Goal: Task Accomplishment & Management: Use online tool/utility

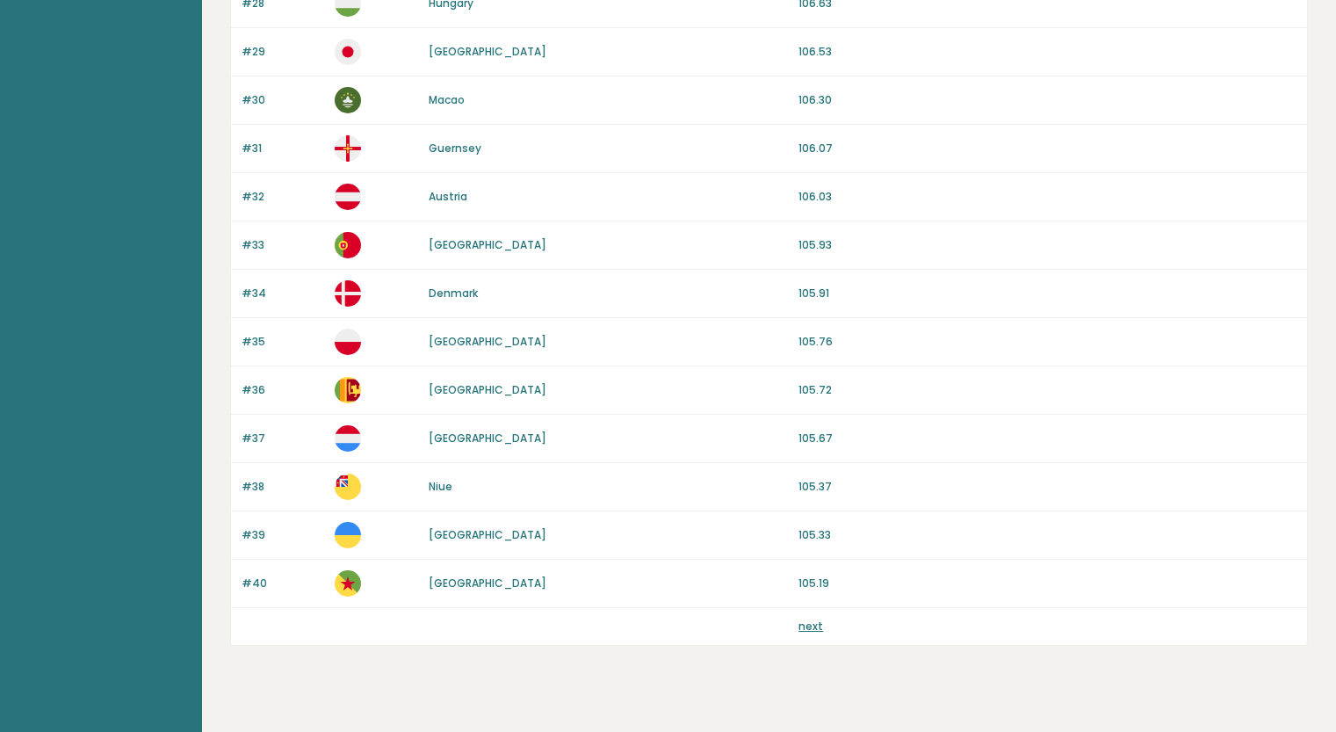
scroll to position [1549, 0]
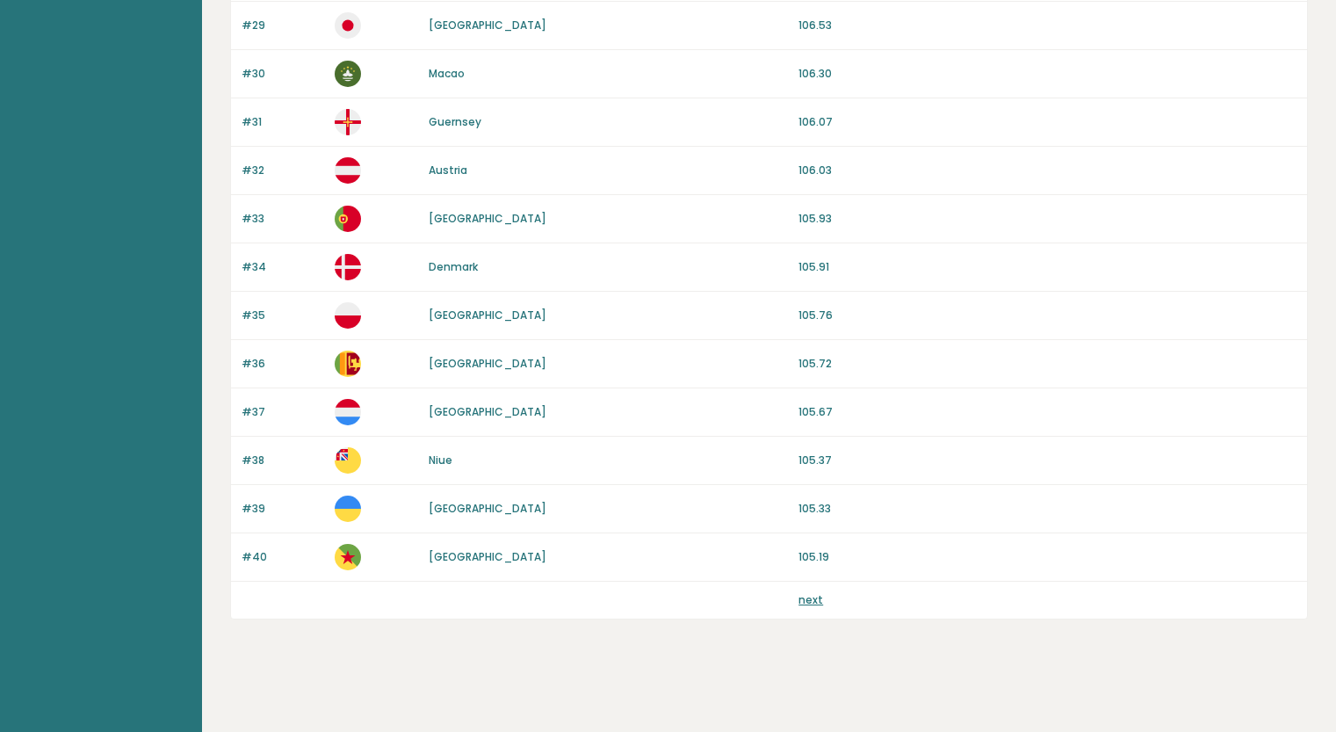
click at [823, 588] on div "next" at bounding box center [769, 599] width 1076 height 37
click at [811, 598] on link "next" at bounding box center [810, 599] width 25 height 15
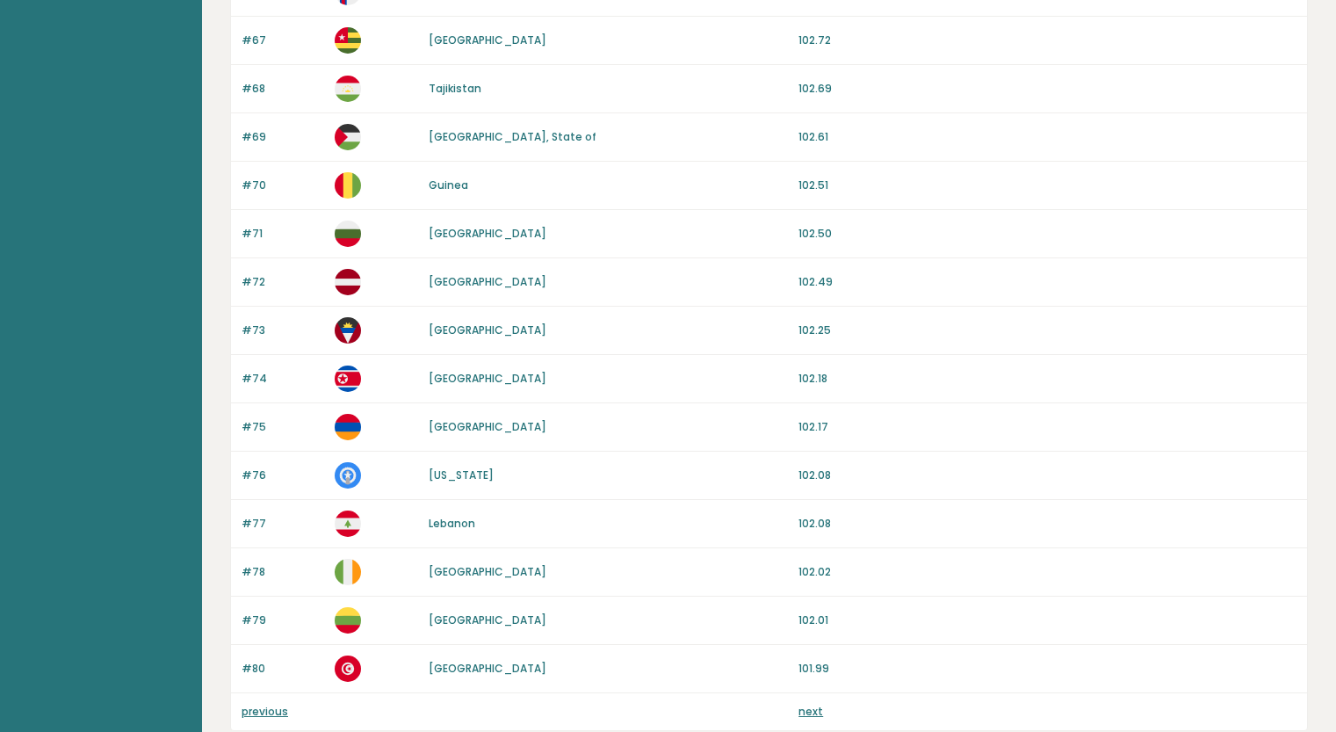
scroll to position [1549, 0]
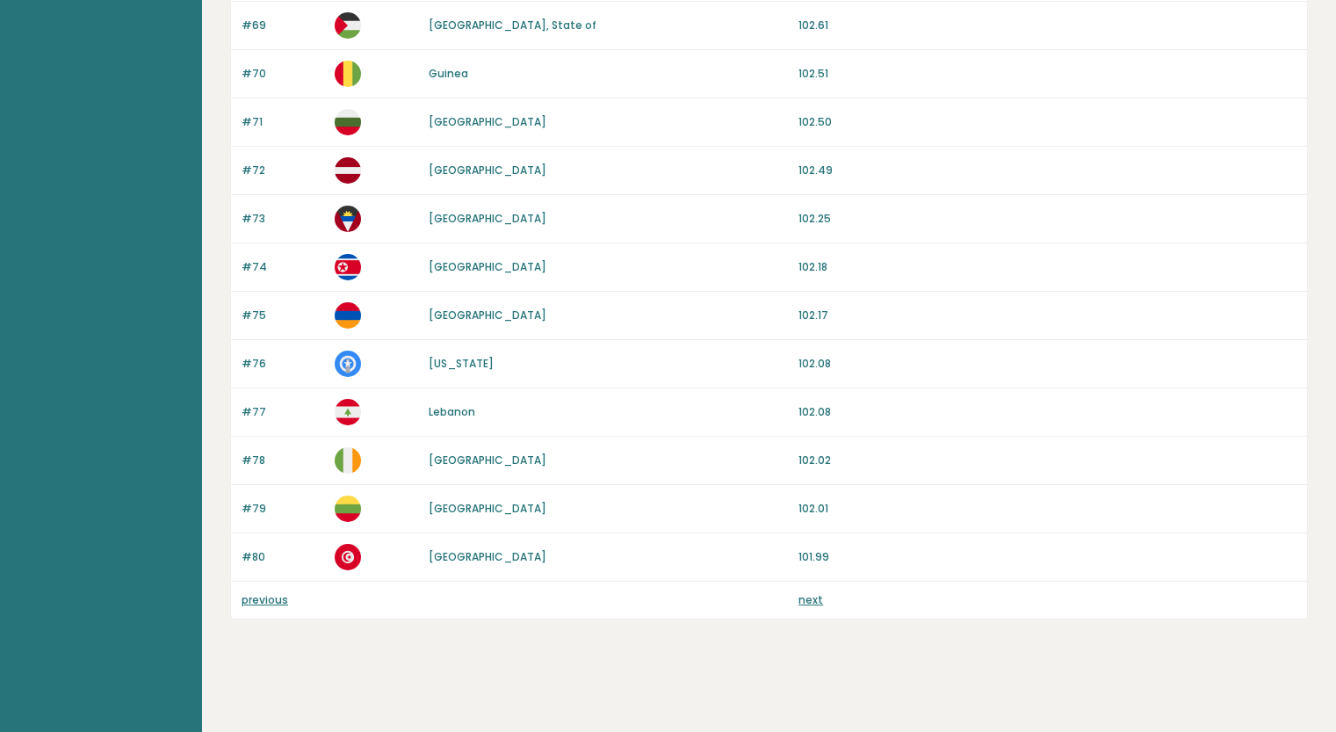
click at [825, 593] on div "next" at bounding box center [1047, 600] width 498 height 16
click at [811, 599] on link "next" at bounding box center [810, 599] width 25 height 15
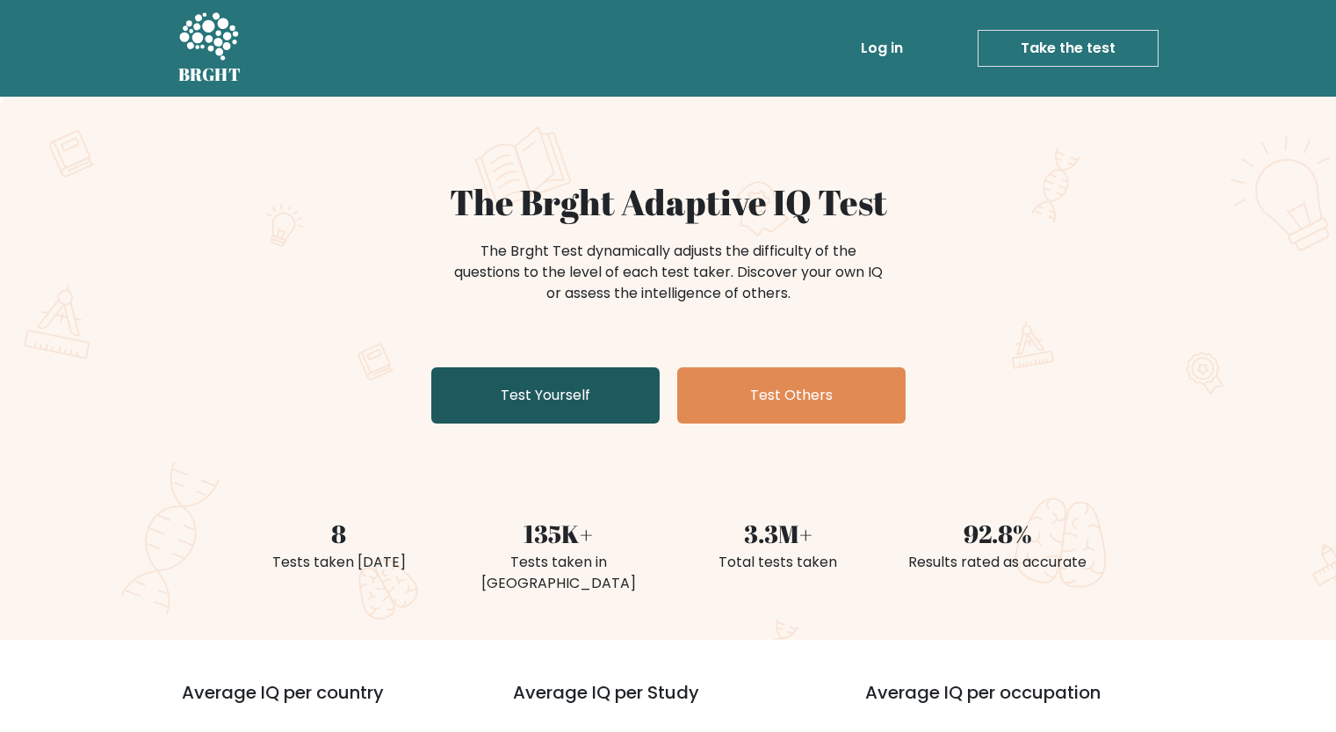
click at [538, 422] on link "Test Yourself" at bounding box center [545, 395] width 228 height 56
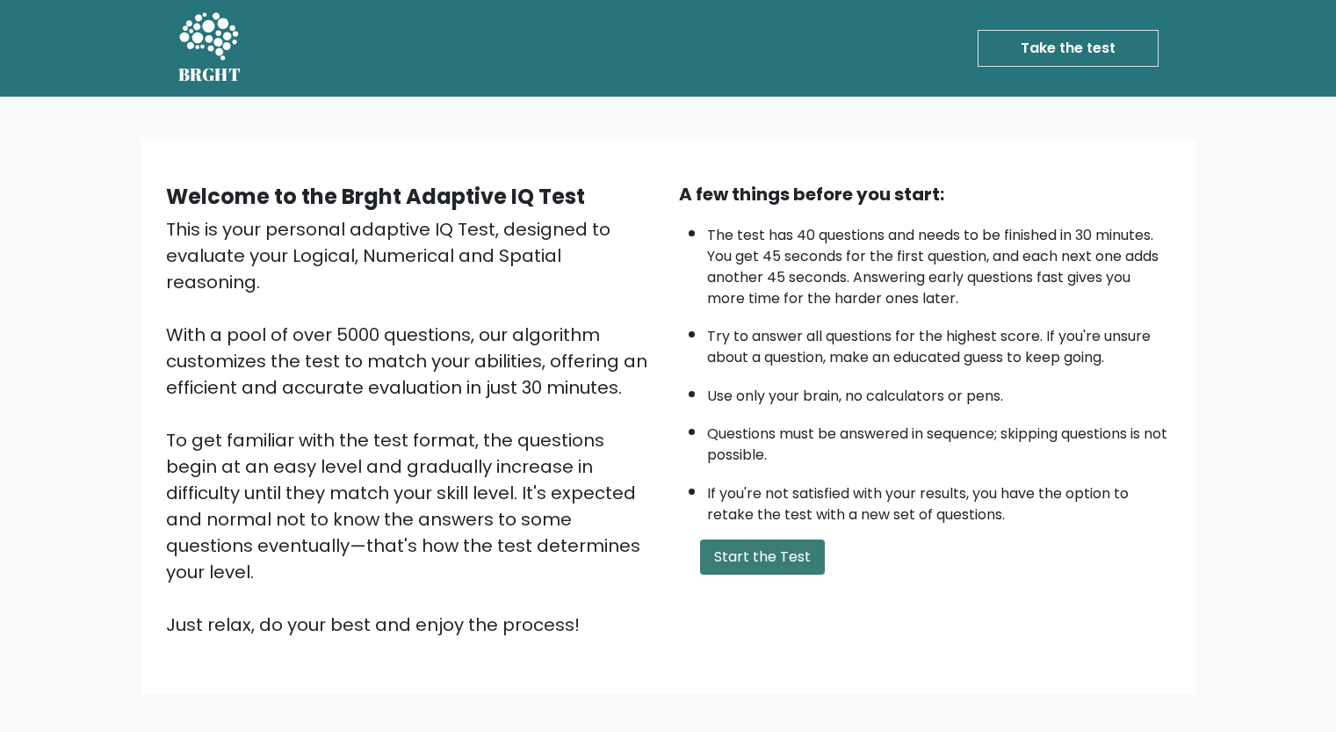
click at [741, 548] on button "Start the Test" at bounding box center [762, 556] width 125 height 35
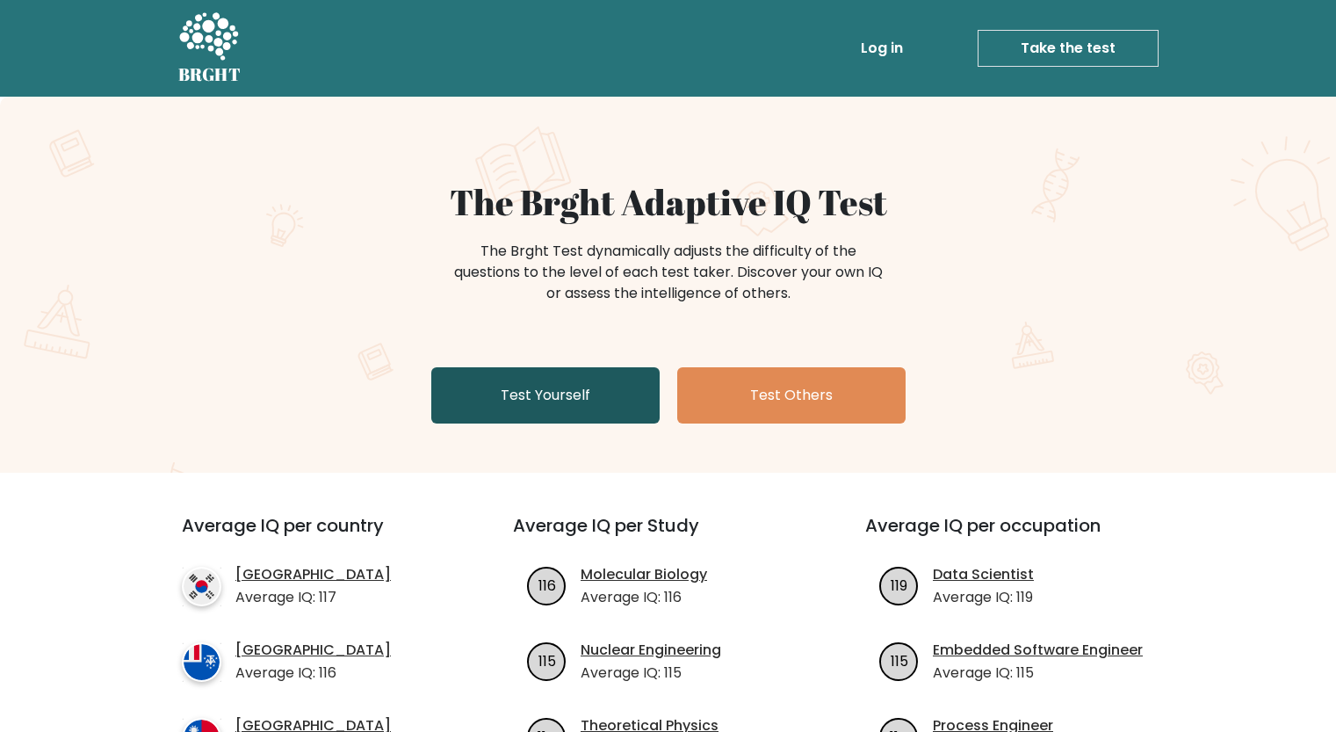
click at [551, 411] on link "Test Yourself" at bounding box center [545, 395] width 228 height 56
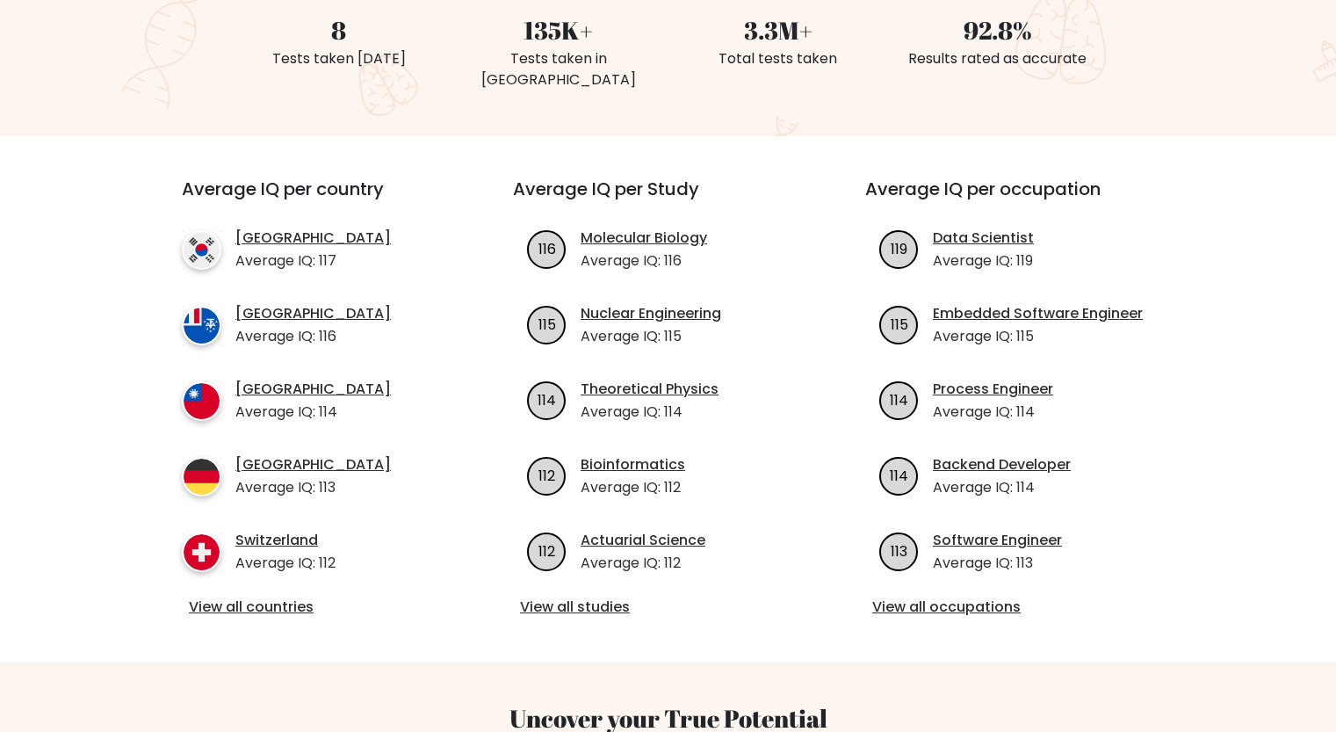
scroll to position [615, 0]
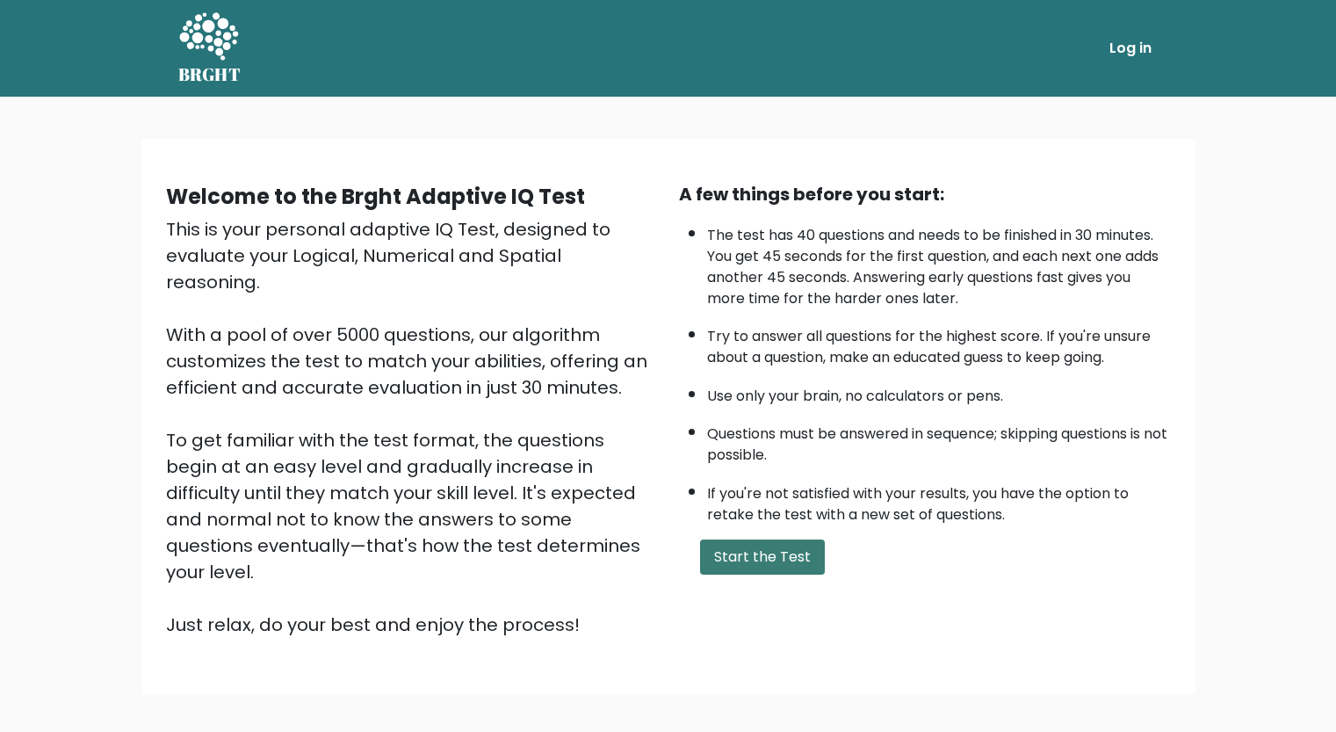
click at [728, 544] on button "Start the Test" at bounding box center [762, 556] width 125 height 35
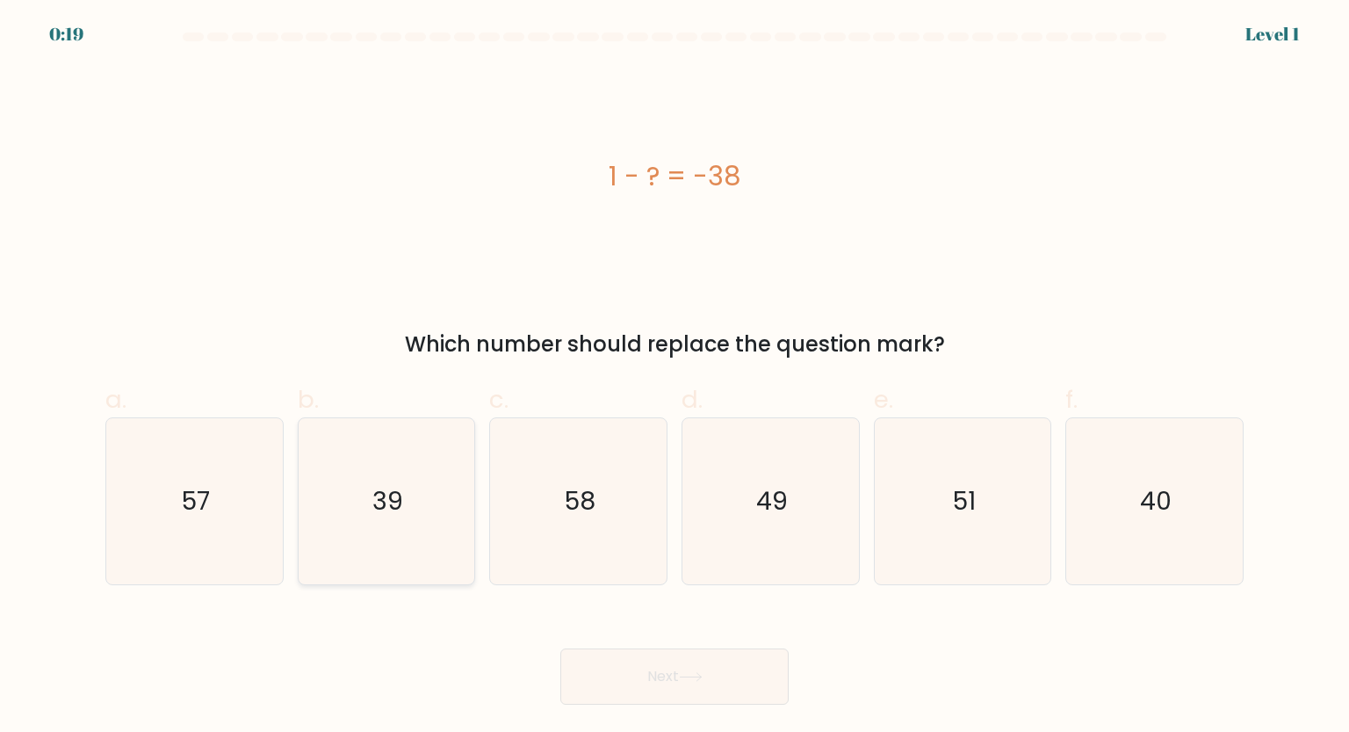
click at [386, 515] on text "39" at bounding box center [387, 500] width 31 height 35
click at [674, 378] on input "b. 39" at bounding box center [674, 371] width 1 height 11
radio input "true"
click at [706, 707] on body "0:18 Level 1 a." at bounding box center [674, 366] width 1349 height 732
click at [702, 685] on button "Next" at bounding box center [674, 676] width 228 height 56
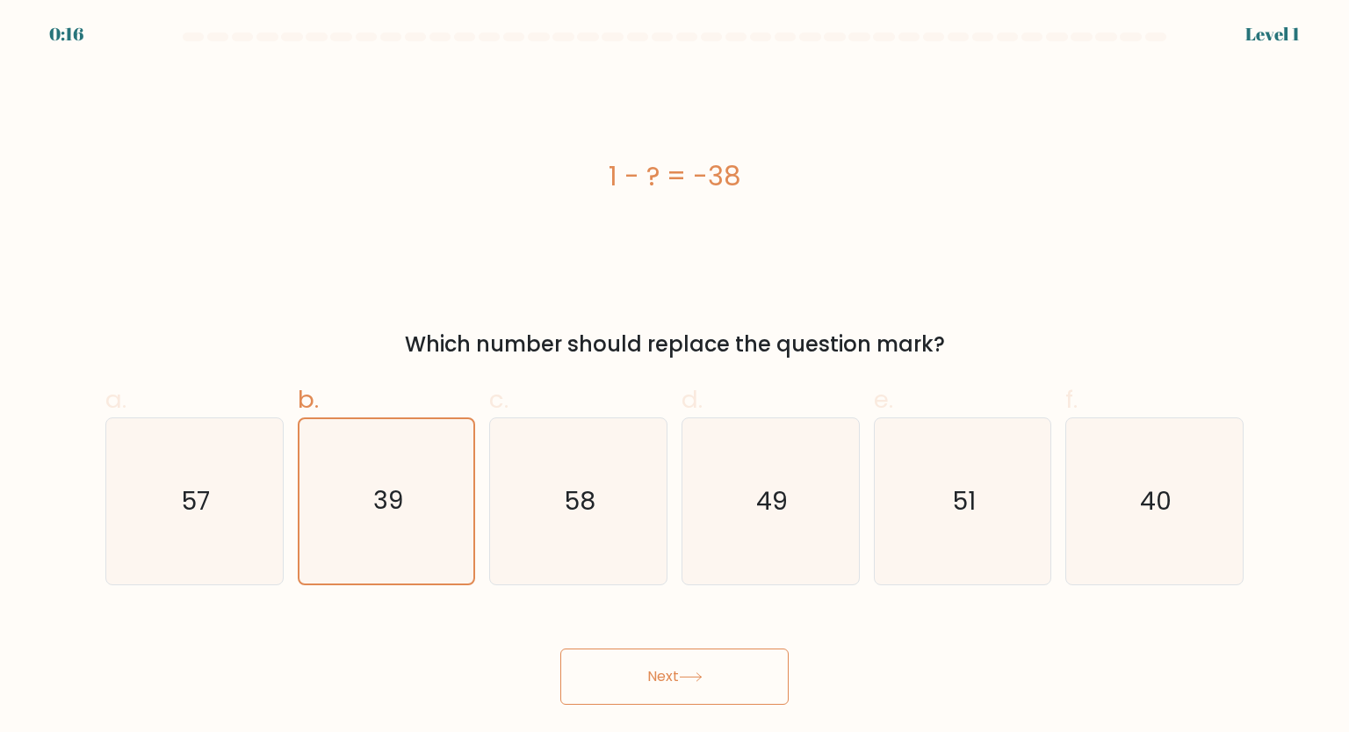
click at [701, 685] on button "Next" at bounding box center [674, 676] width 228 height 56
click at [667, 676] on button "Next" at bounding box center [674, 676] width 228 height 56
